Goal: Task Accomplishment & Management: Complete application form

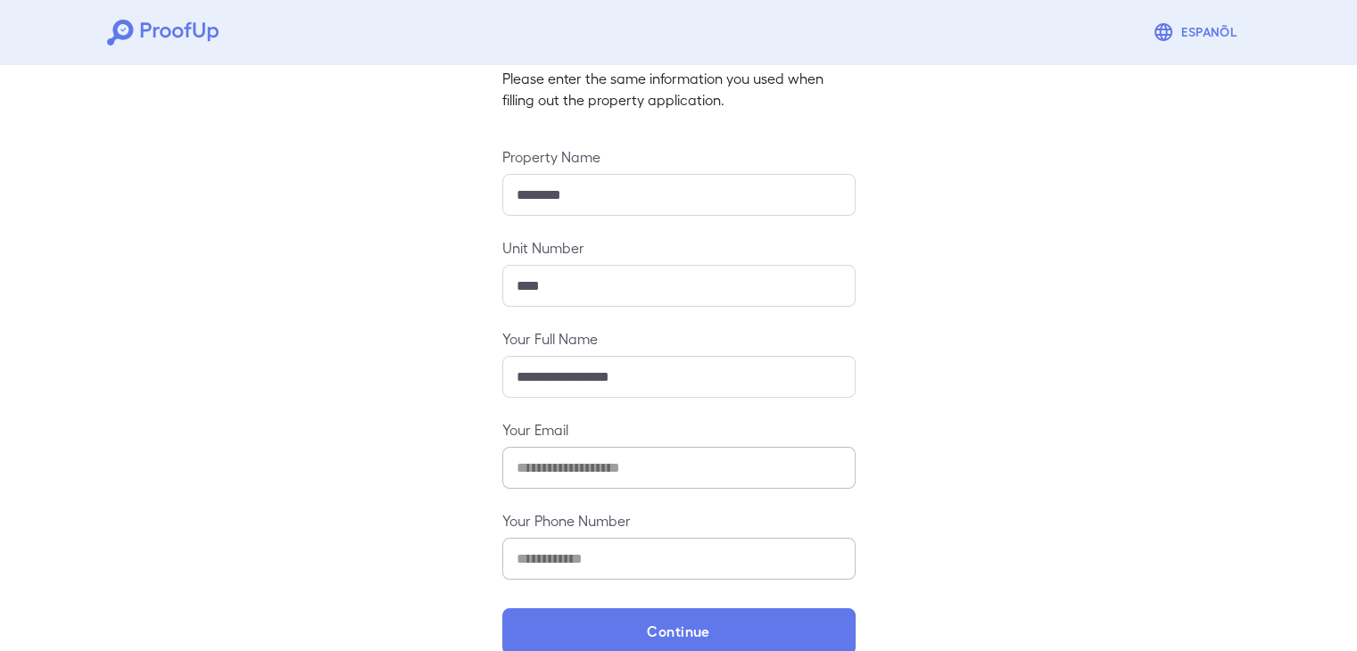
scroll to position [157, 0]
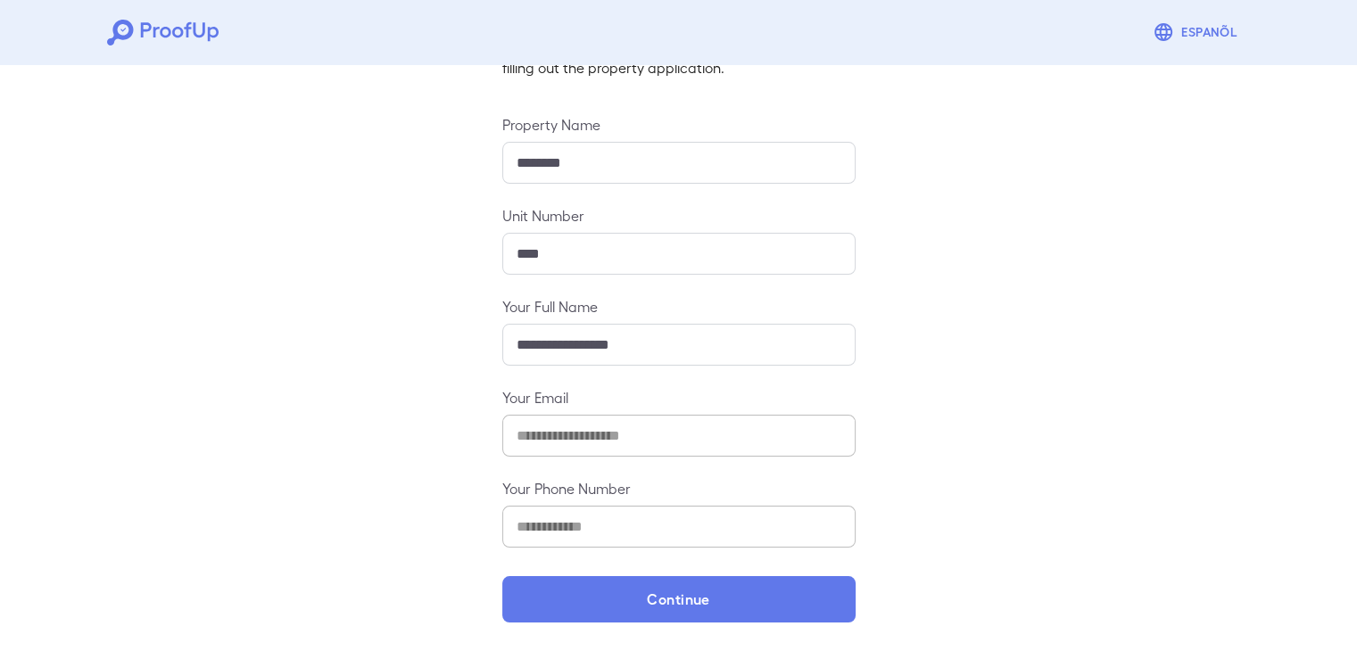
click at [500, 592] on div "**********" at bounding box center [679, 280] width 396 height 683
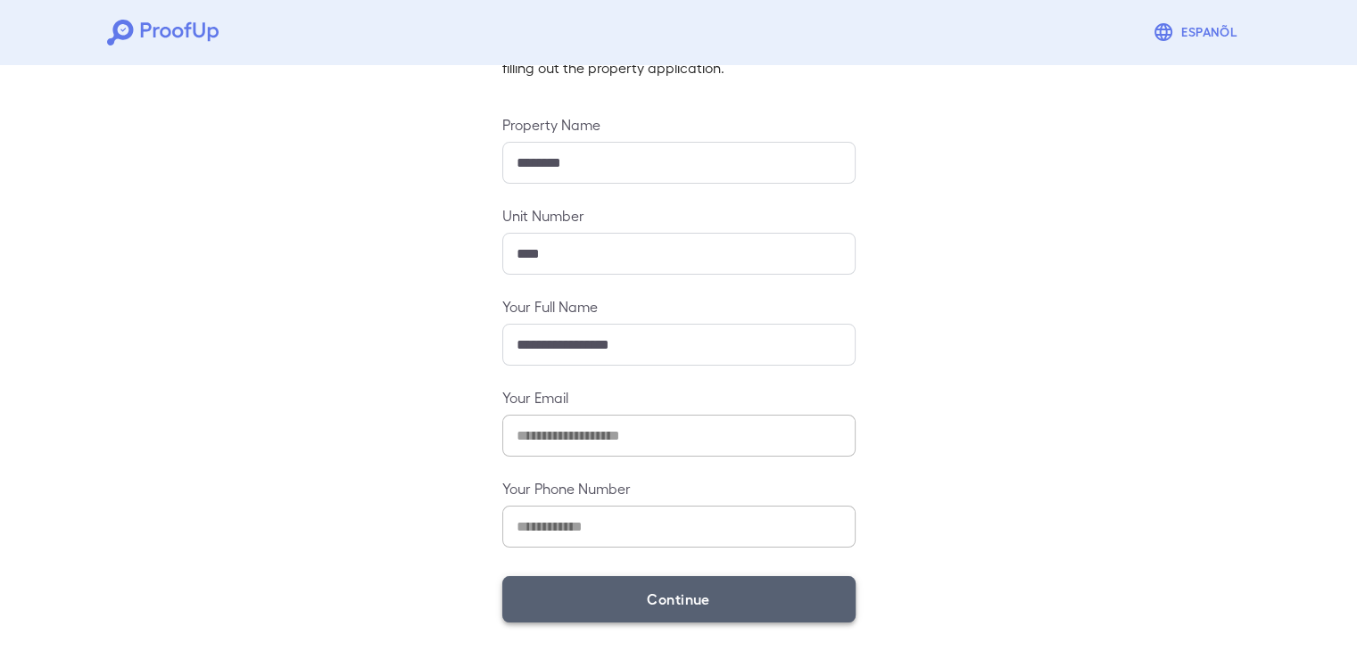
click at [638, 597] on button "Continue" at bounding box center [678, 599] width 353 height 46
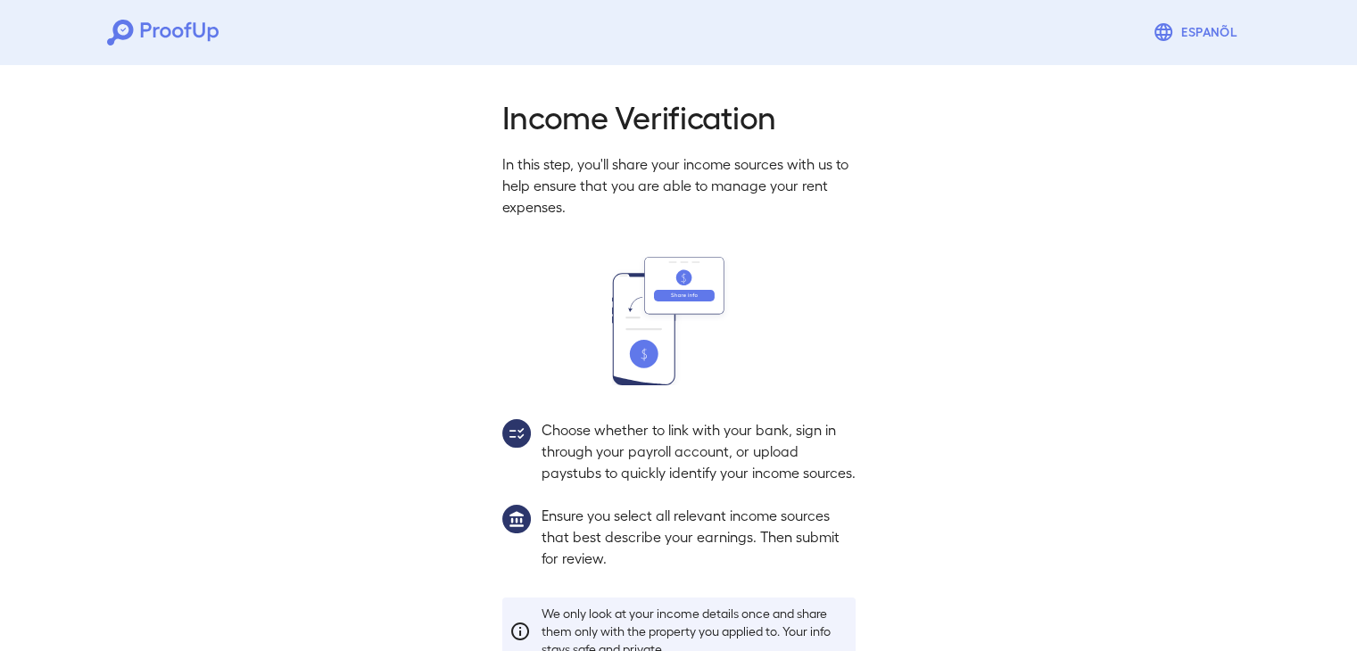
scroll to position [132, 0]
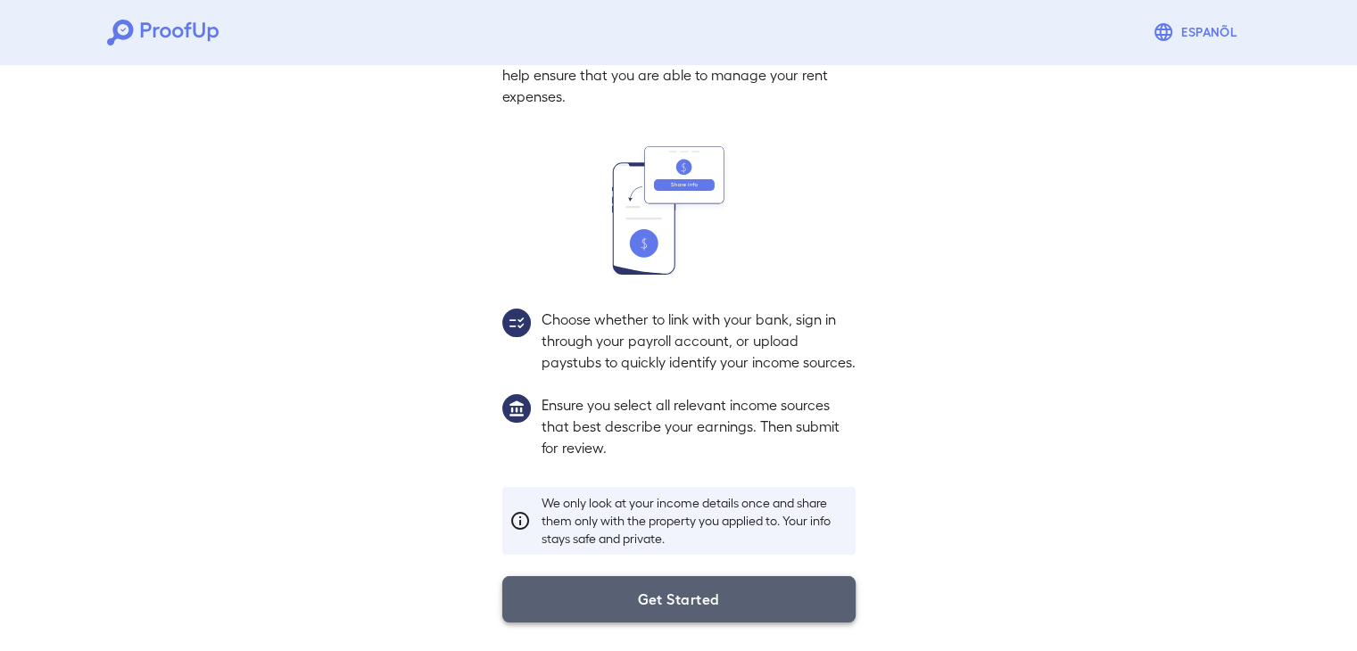
click at [668, 597] on button "Get Started" at bounding box center [678, 599] width 353 height 46
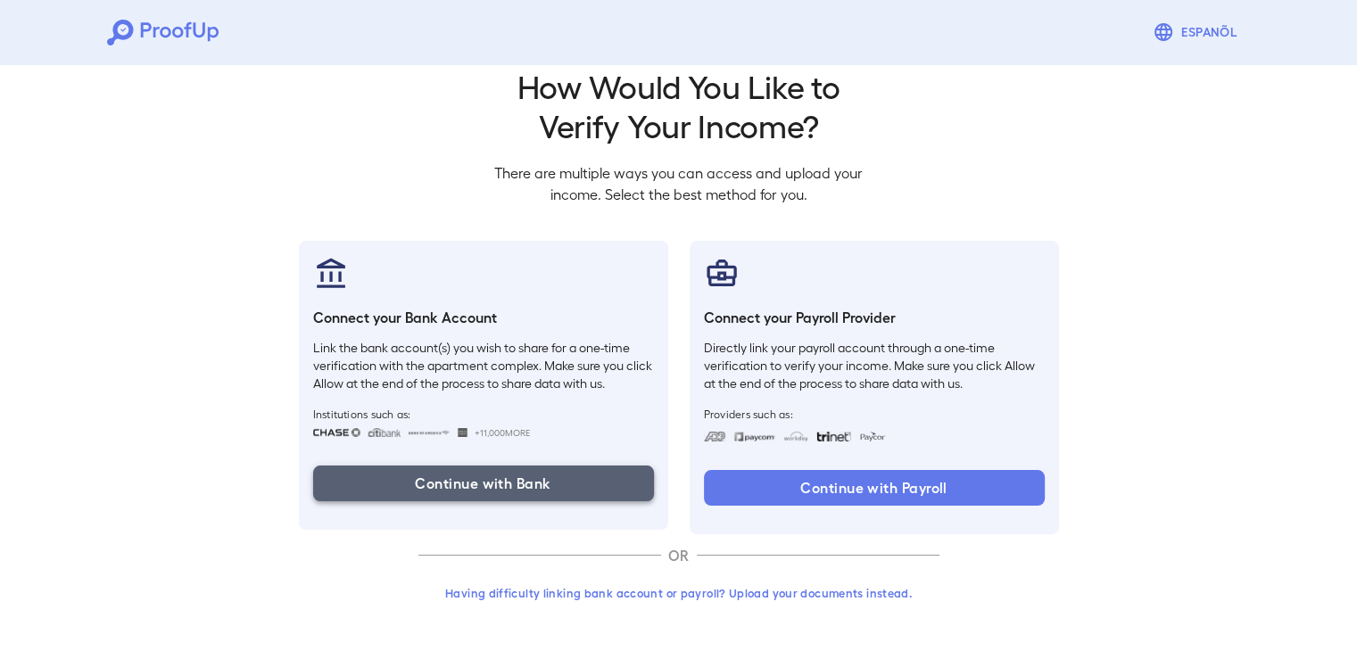
click at [515, 480] on button "Continue with Bank" at bounding box center [483, 484] width 341 height 36
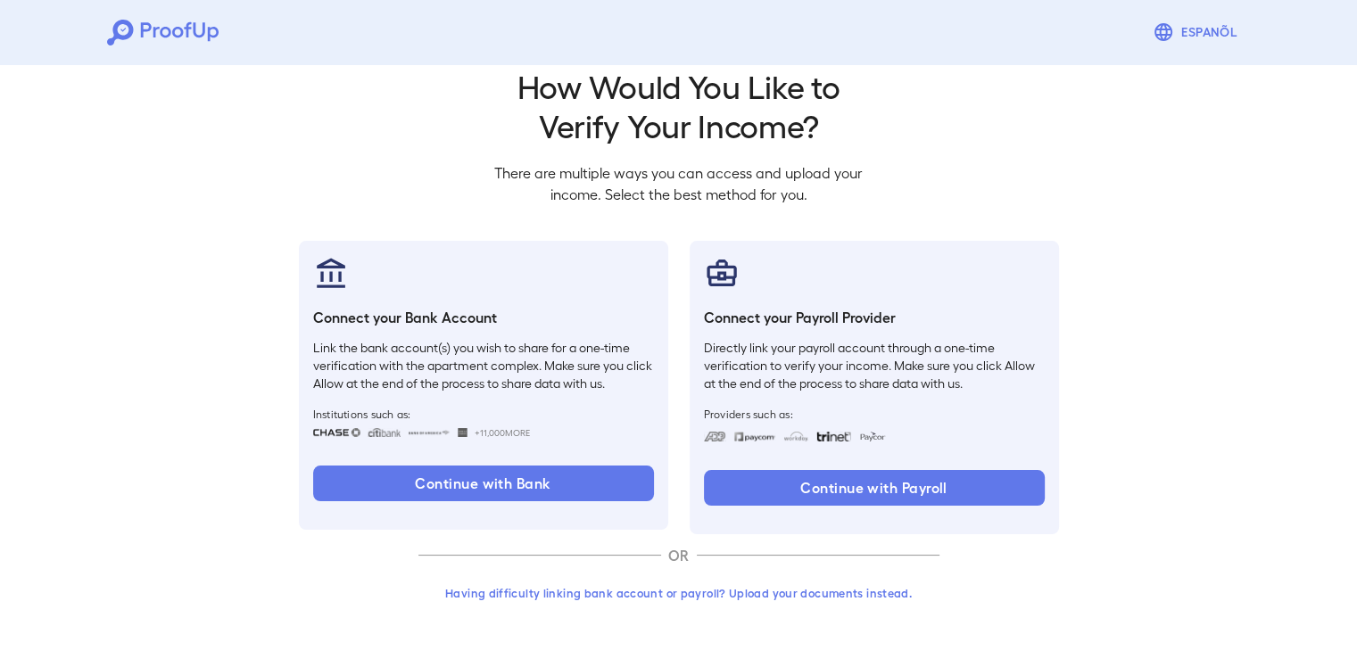
click at [852, 109] on h2 "How Would You Like to Verify Your Income?" at bounding box center [679, 105] width 396 height 78
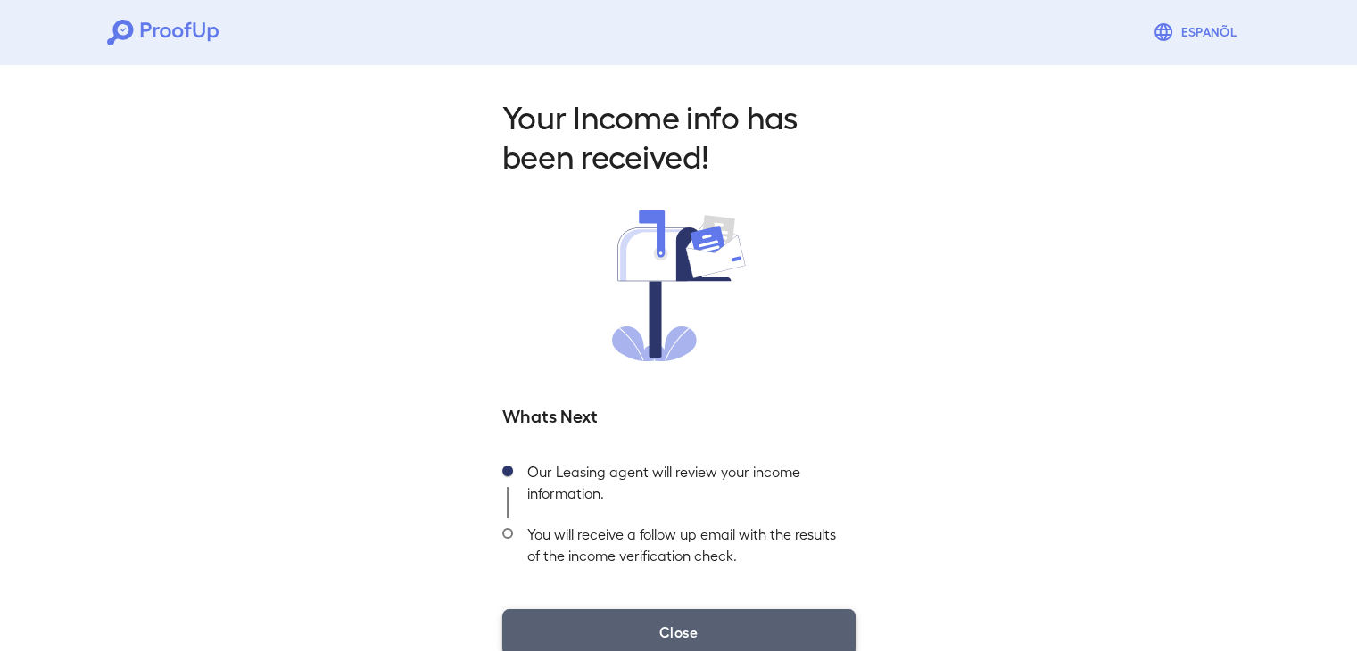
click at [695, 632] on button "Close" at bounding box center [678, 632] width 353 height 46
click at [646, 632] on button "Close" at bounding box center [678, 632] width 353 height 46
click at [698, 627] on button "Close" at bounding box center [678, 632] width 353 height 46
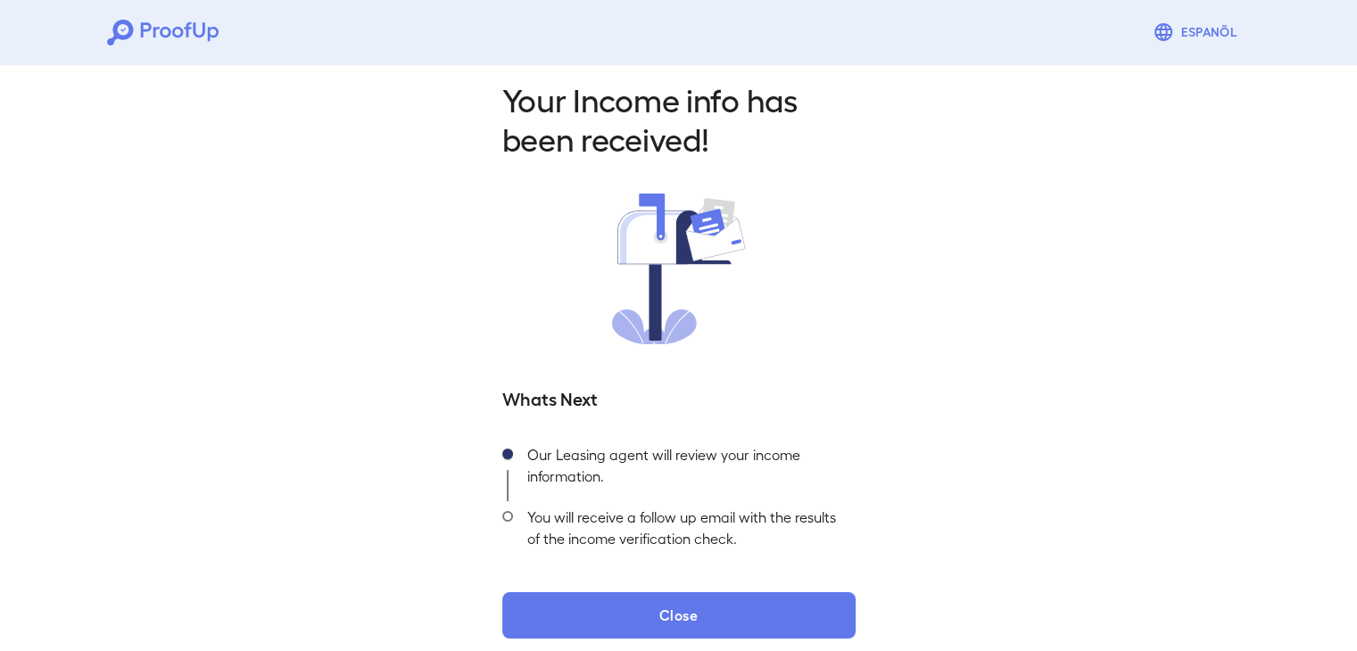
scroll to position [32, 0]
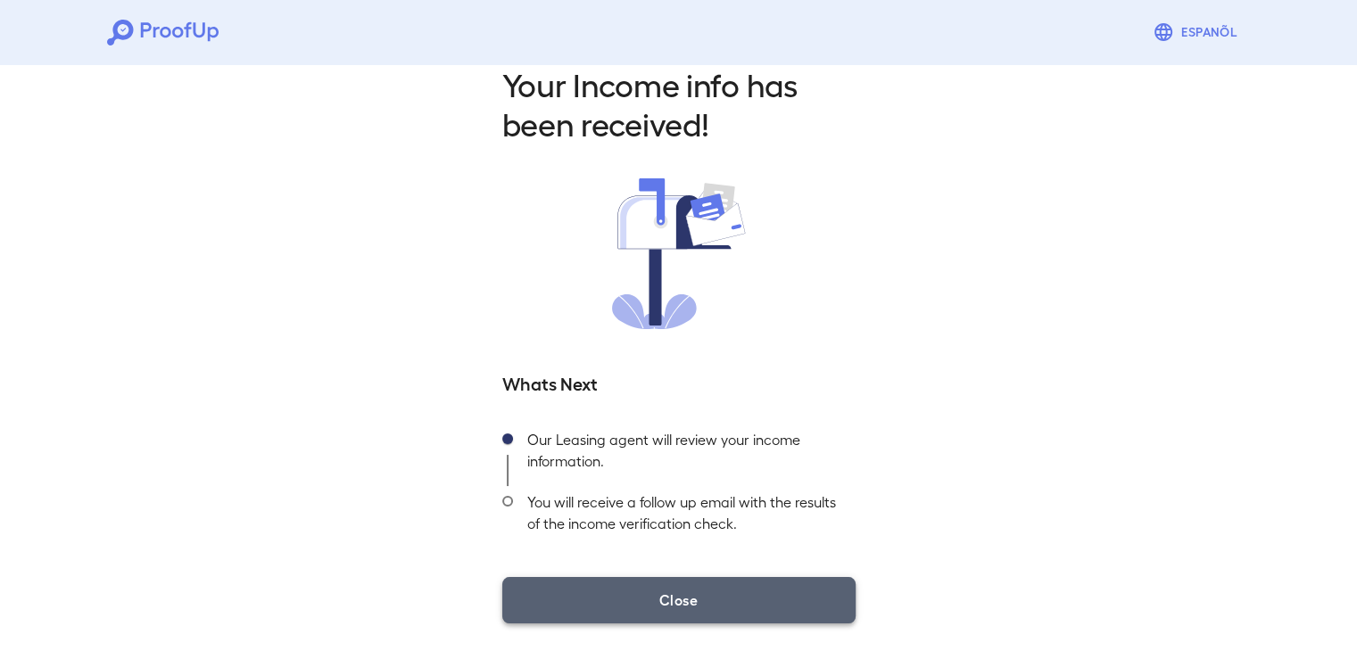
click at [705, 601] on button "Close" at bounding box center [678, 600] width 353 height 46
